Goal: Task Accomplishment & Management: Complete application form

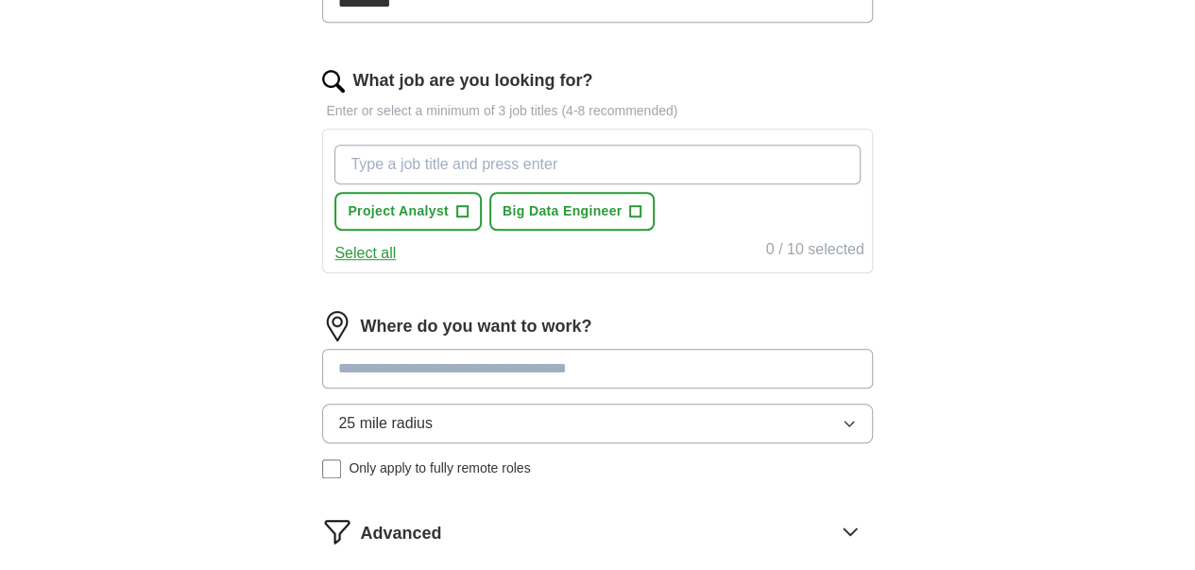
scroll to position [472, 0]
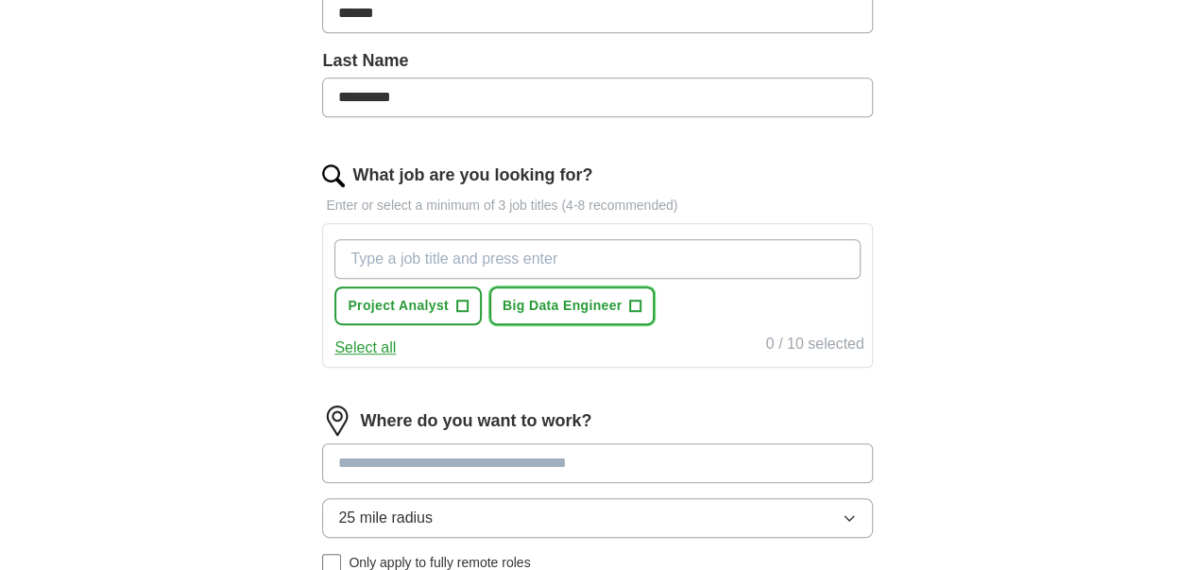
click at [601, 303] on span "Big Data Engineer" at bounding box center [563, 306] width 120 height 20
click at [257, 199] on div "ApplyIQ Let ApplyIQ do the hard work of searching and applying for jobs. Just t…" at bounding box center [597, 180] width 967 height 1191
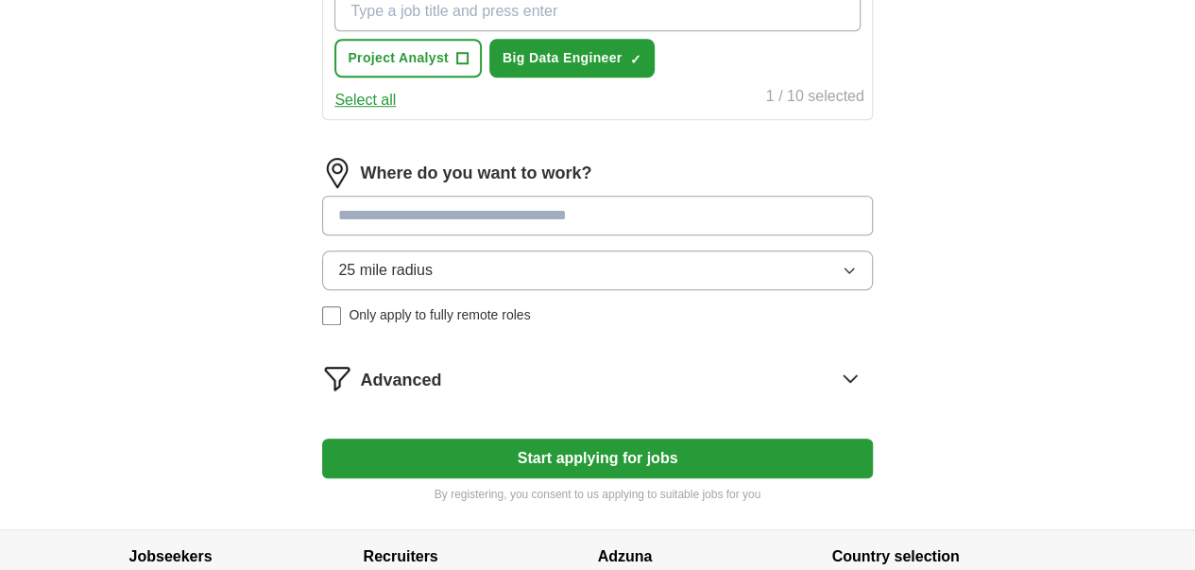
scroll to position [756, 0]
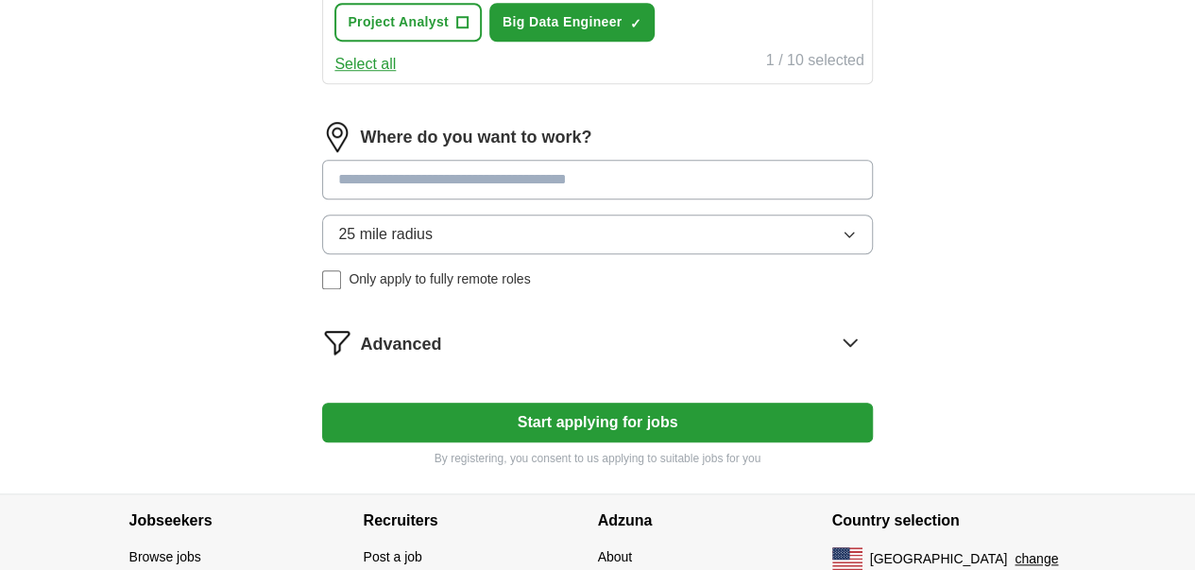
click at [433, 230] on span "25 mile radius" at bounding box center [385, 234] width 94 height 23
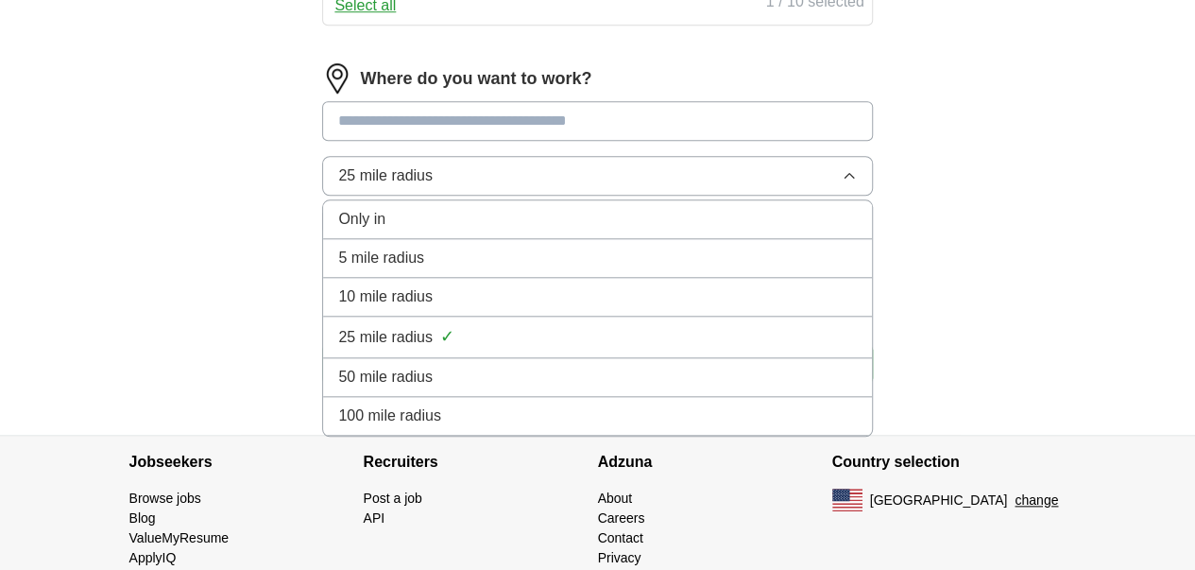
scroll to position [850, 0]
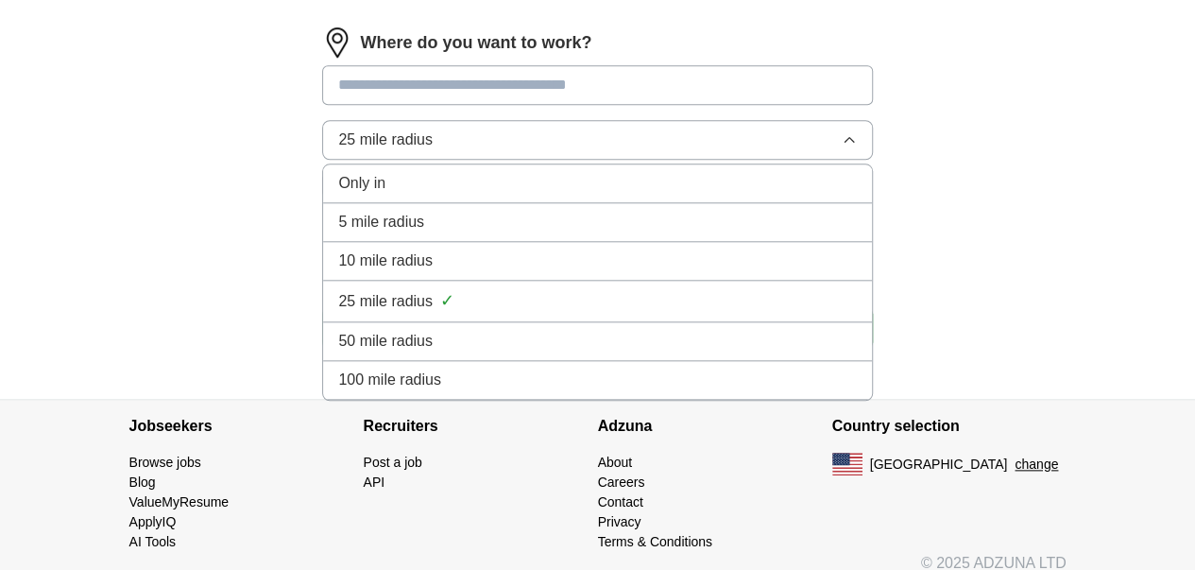
click at [441, 371] on span "100 mile radius" at bounding box center [389, 379] width 103 height 23
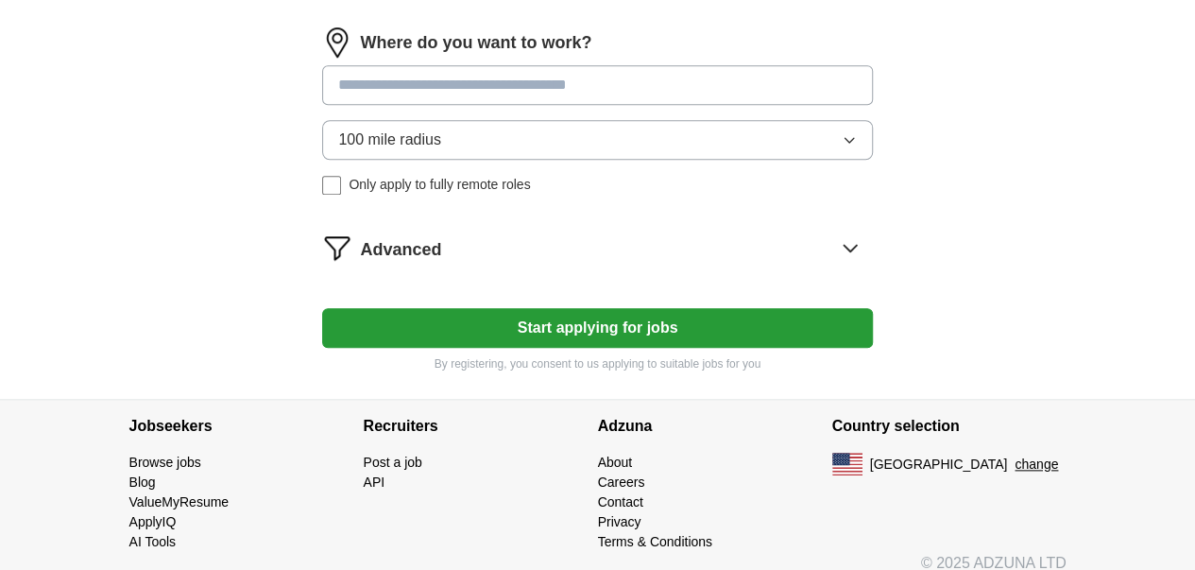
click at [551, 324] on button "Start applying for jobs" at bounding box center [597, 328] width 550 height 40
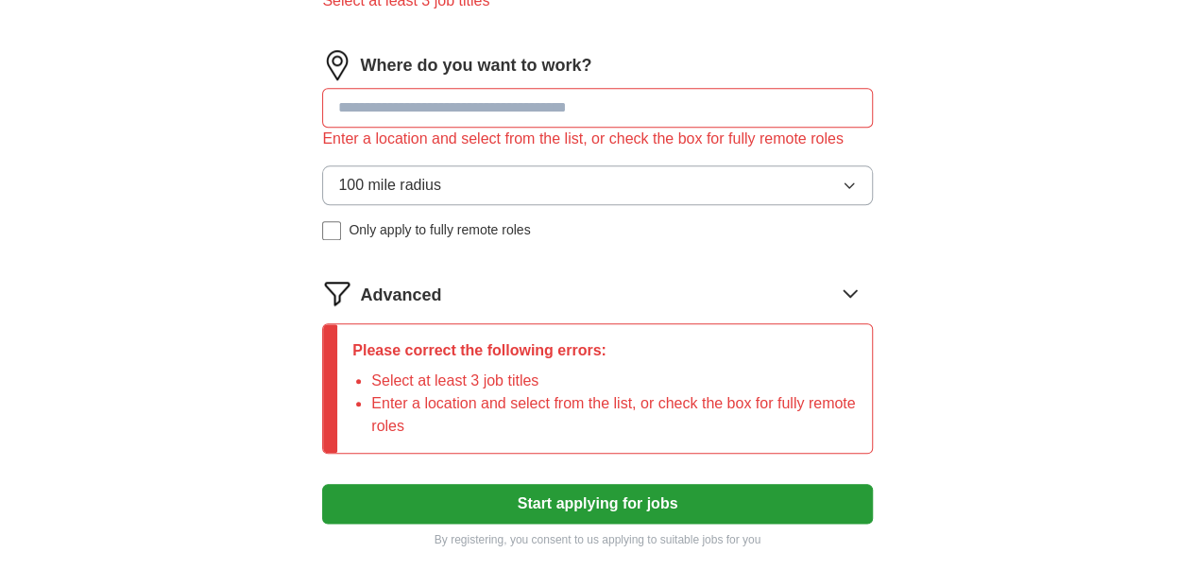
click at [486, 114] on input at bounding box center [597, 108] width 550 height 40
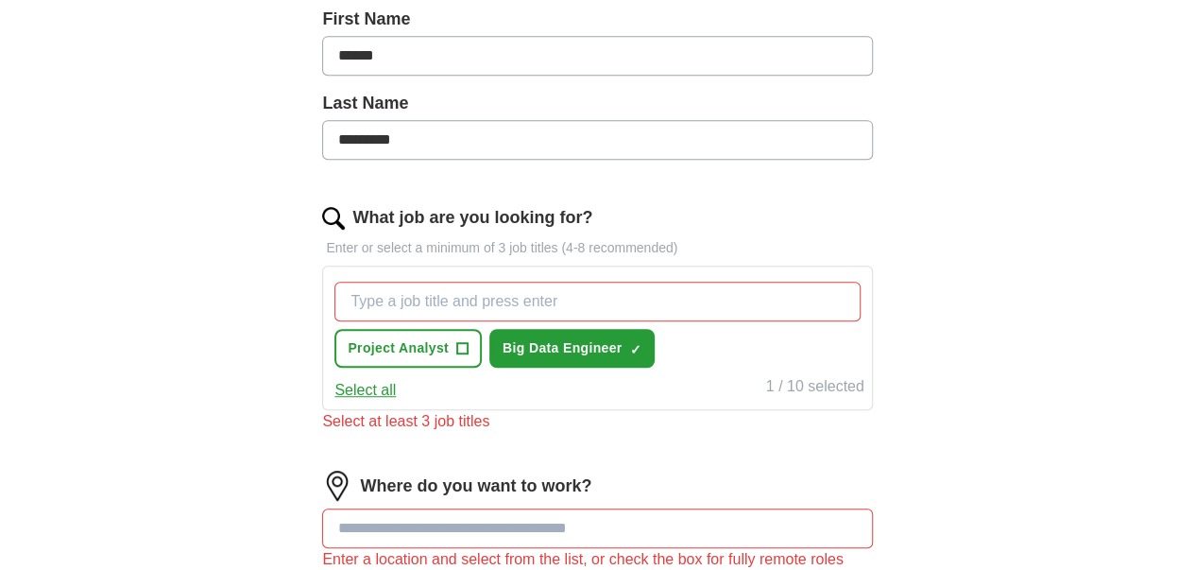
scroll to position [472, 0]
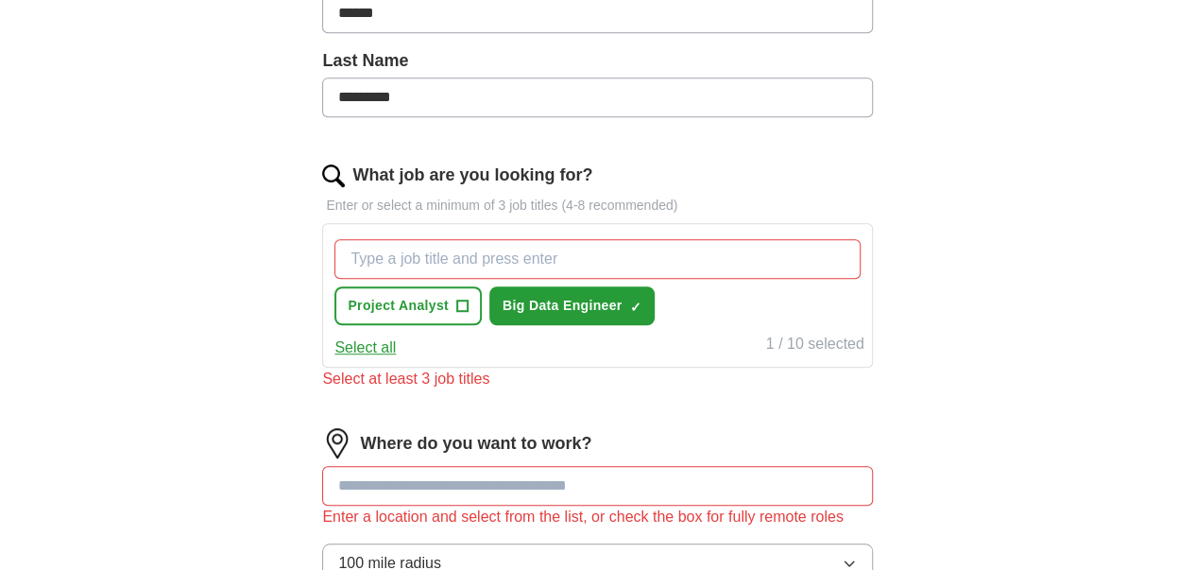
click at [265, 277] on div "ApplyIQ Let ApplyIQ do the hard work of searching and applying for jobs. Just t…" at bounding box center [597, 268] width 967 height 1367
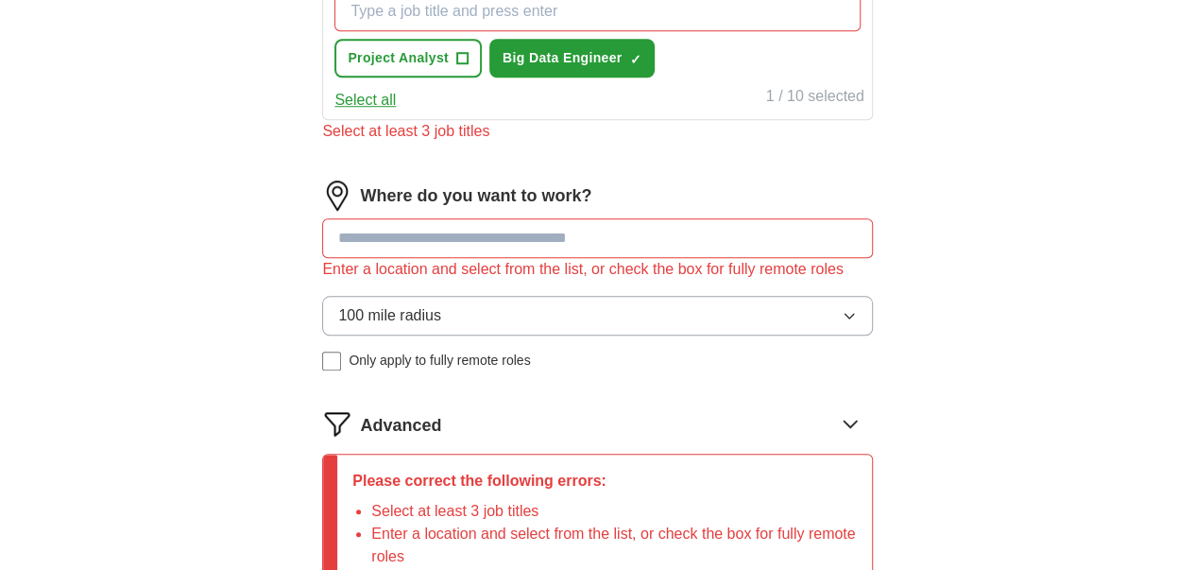
scroll to position [756, 0]
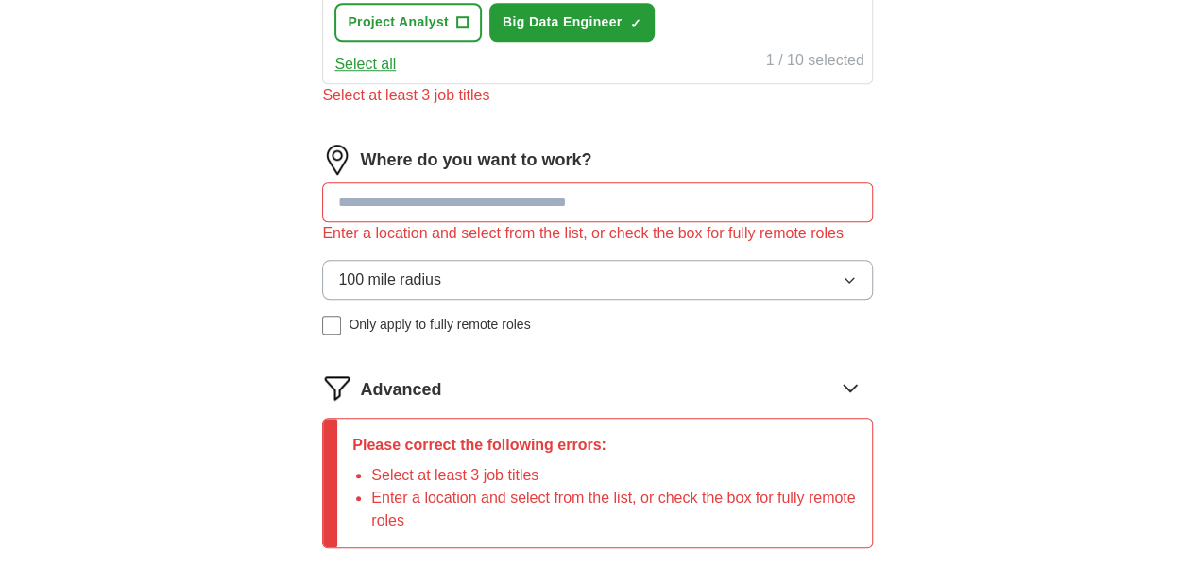
click at [465, 197] on input at bounding box center [597, 202] width 550 height 40
type input "**********"
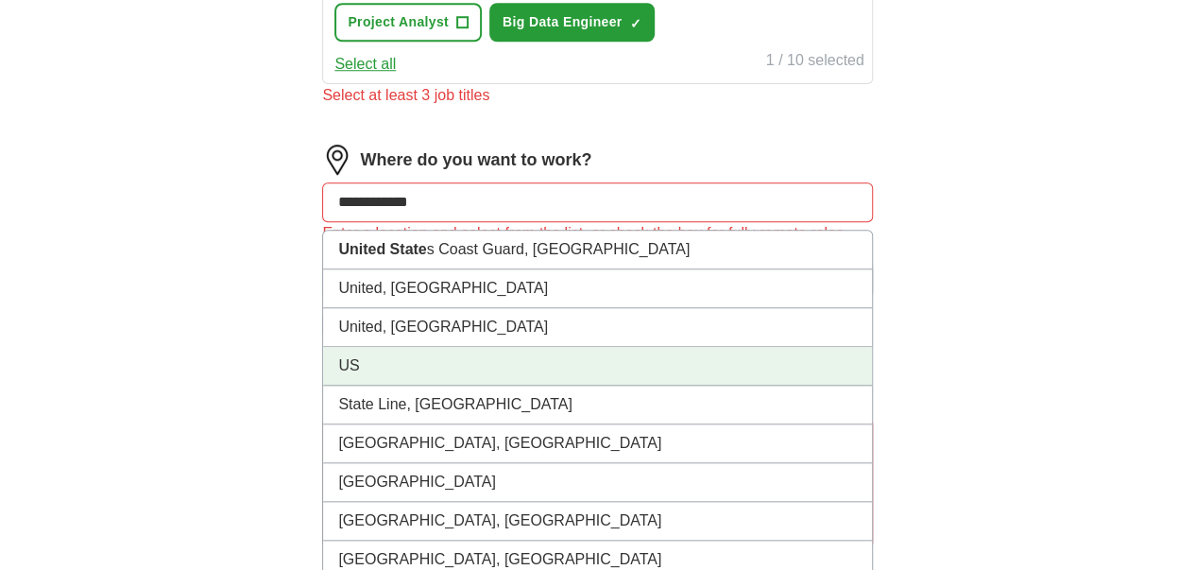
click at [419, 372] on li "US" at bounding box center [597, 366] width 548 height 39
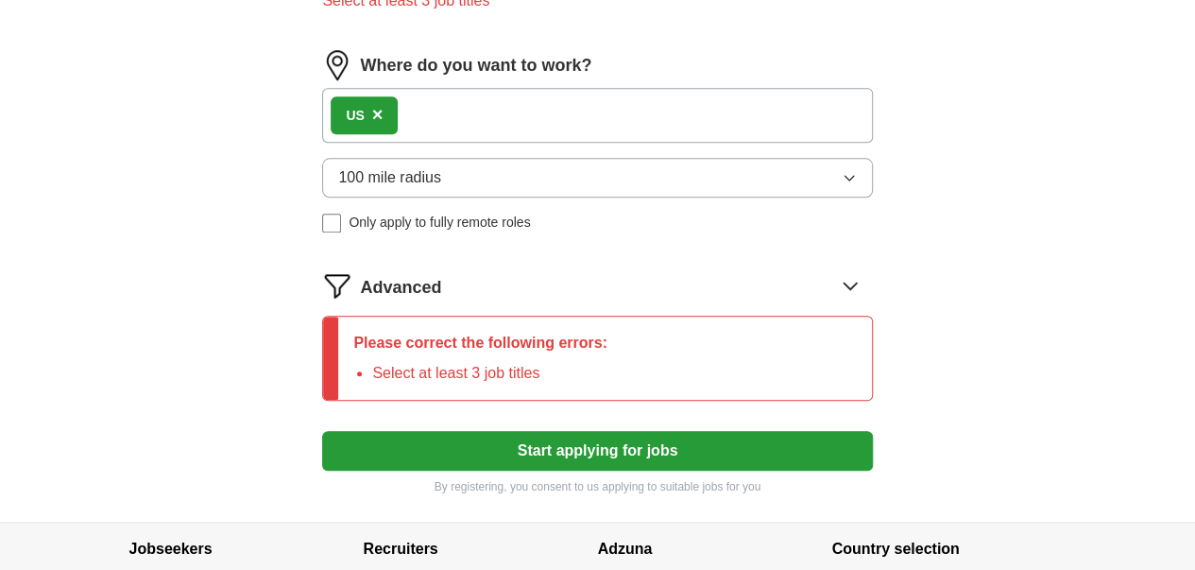
click at [578, 443] on button "Start applying for jobs" at bounding box center [597, 451] width 550 height 40
